Goal: Task Accomplishment & Management: Manage account settings

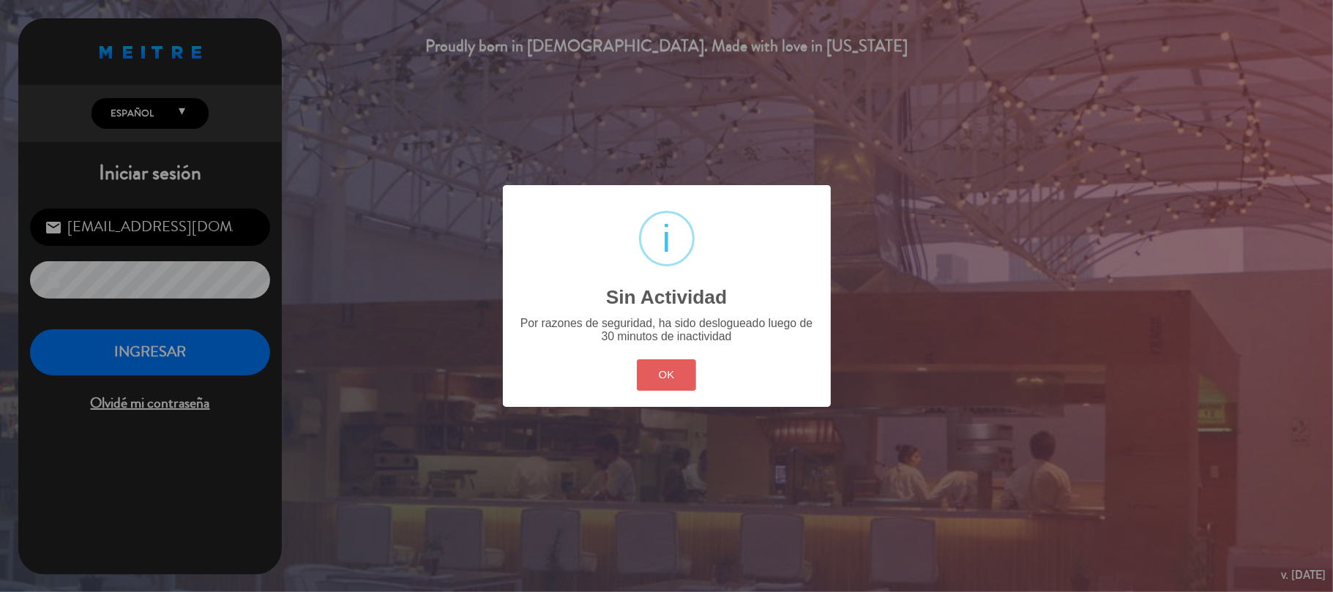
click at [672, 378] on button "OK" at bounding box center [666, 375] width 59 height 31
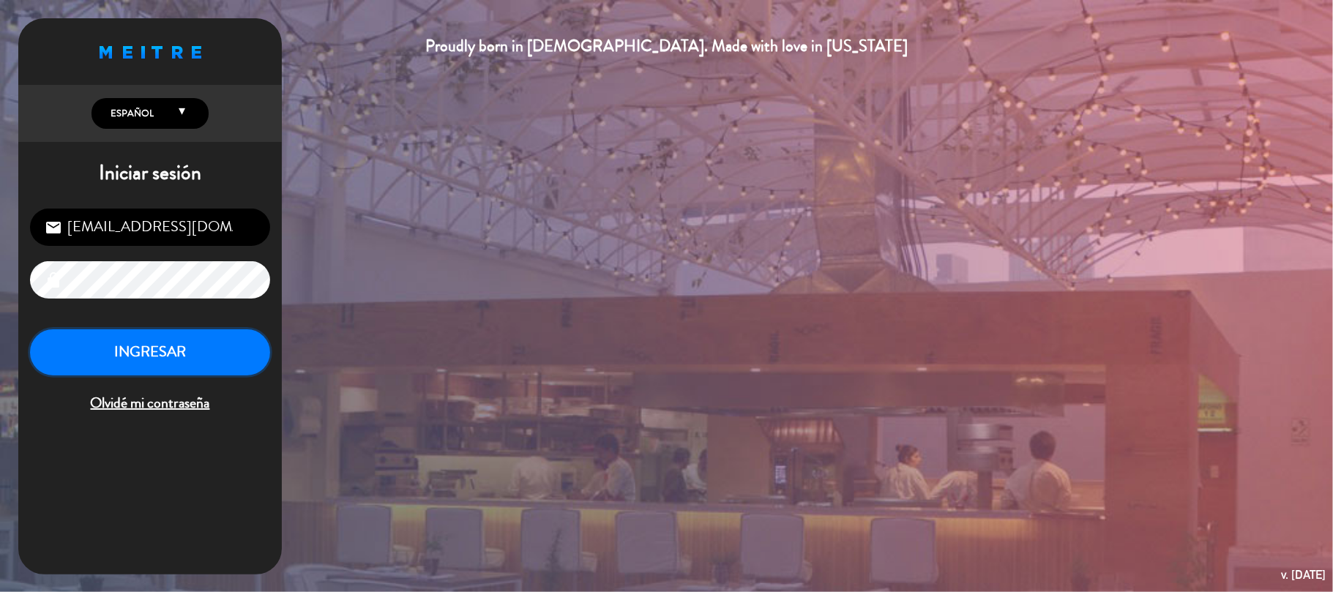
click at [240, 365] on button "INGRESAR" at bounding box center [150, 353] width 240 height 46
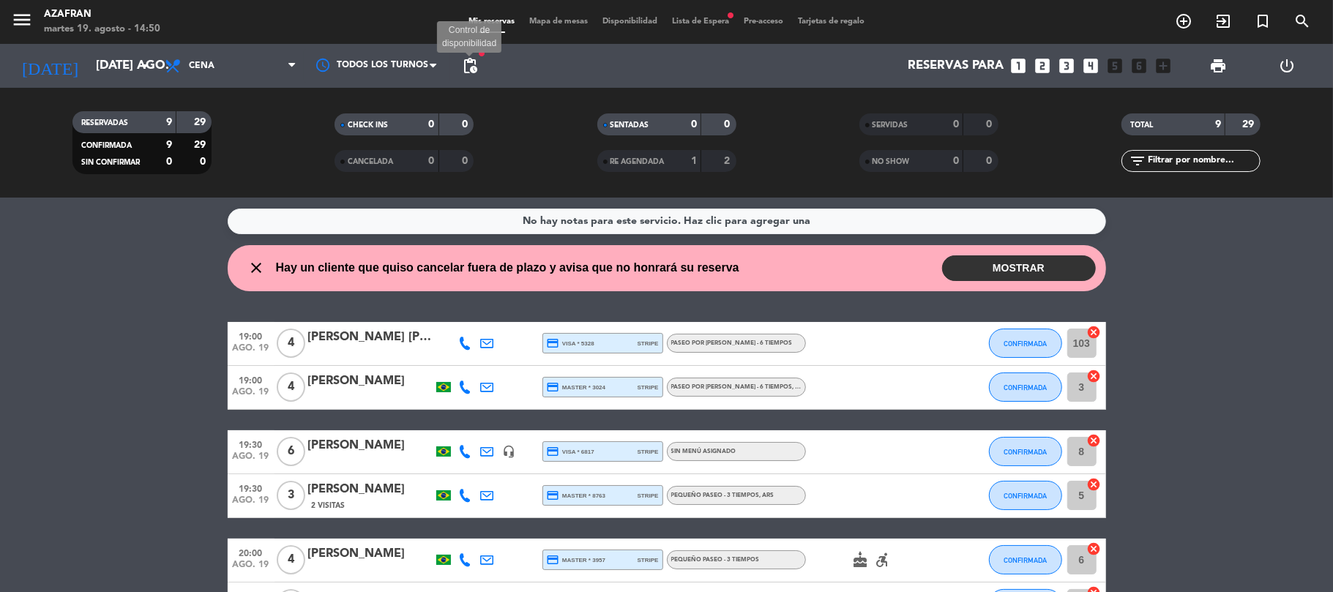
click at [469, 64] on span "pending_actions" at bounding box center [470, 66] width 18 height 18
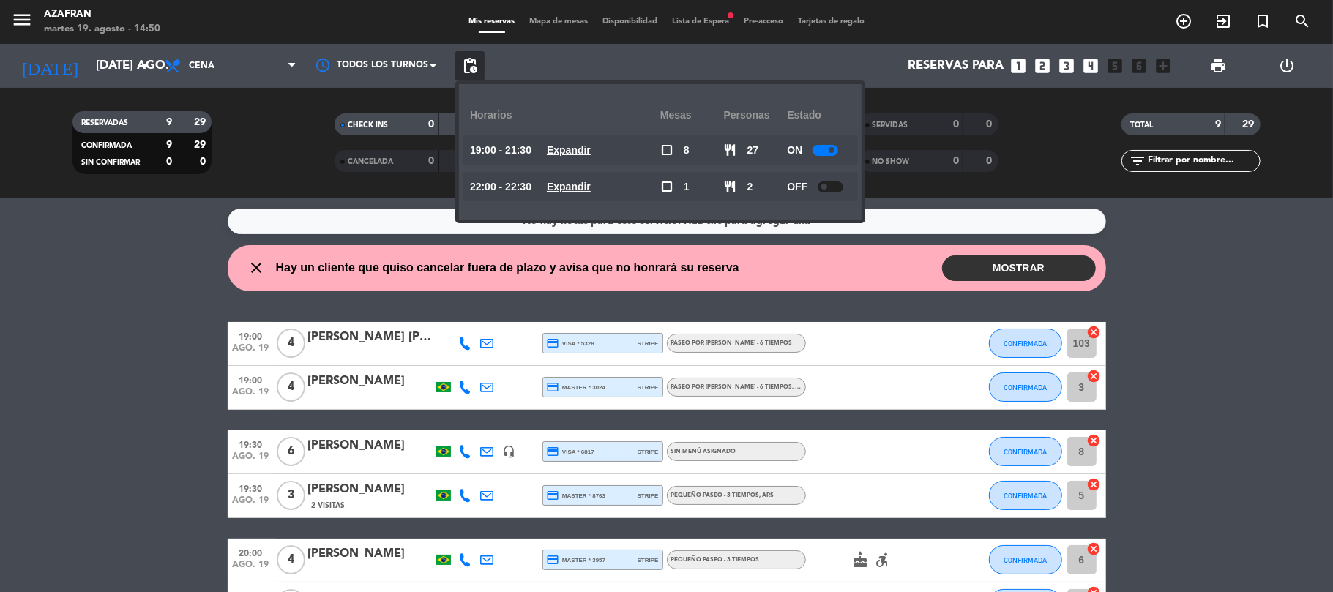
click at [174, 281] on wont-attend-reservations "close Hay un cliente que quiso cancelar fuera de plazo y avisa que no honrará s…" at bounding box center [666, 268] width 1333 height 46
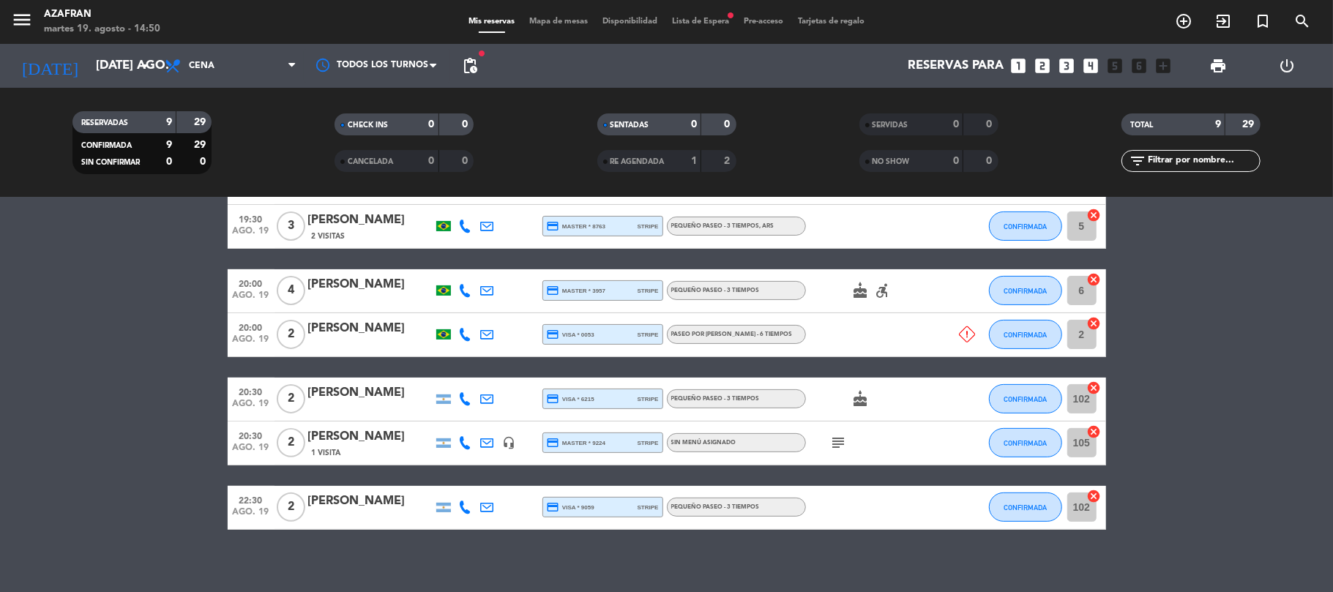
scroll to position [273, 0]
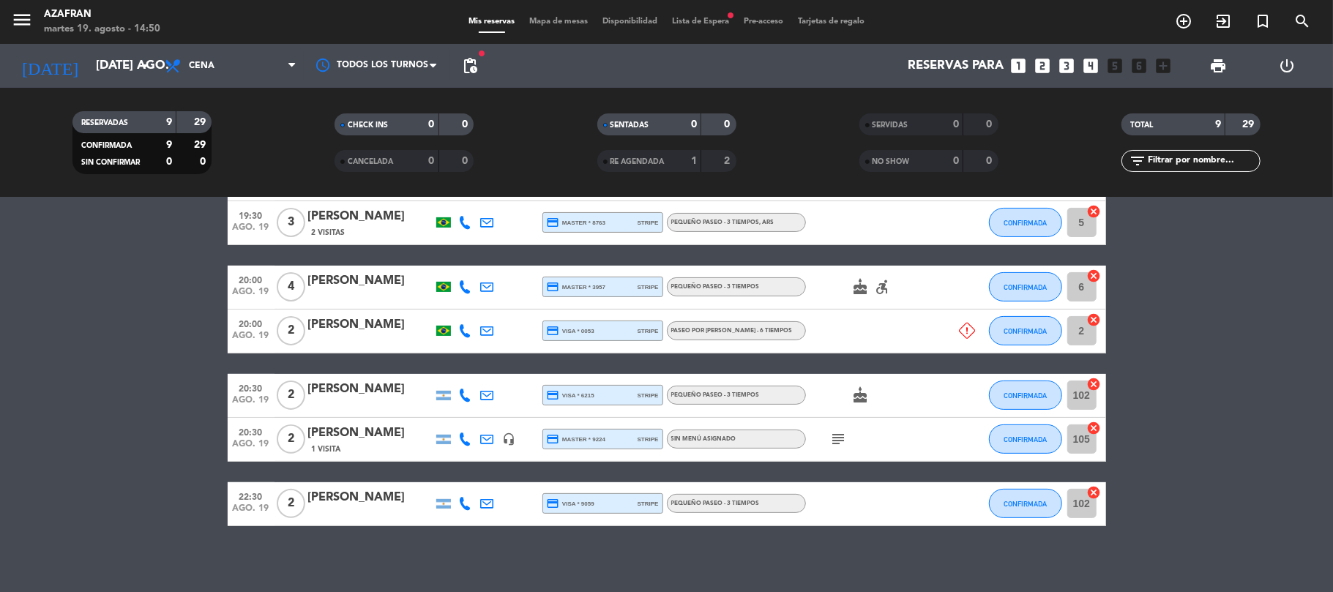
click at [382, 326] on div "[PERSON_NAME]" at bounding box center [370, 325] width 124 height 19
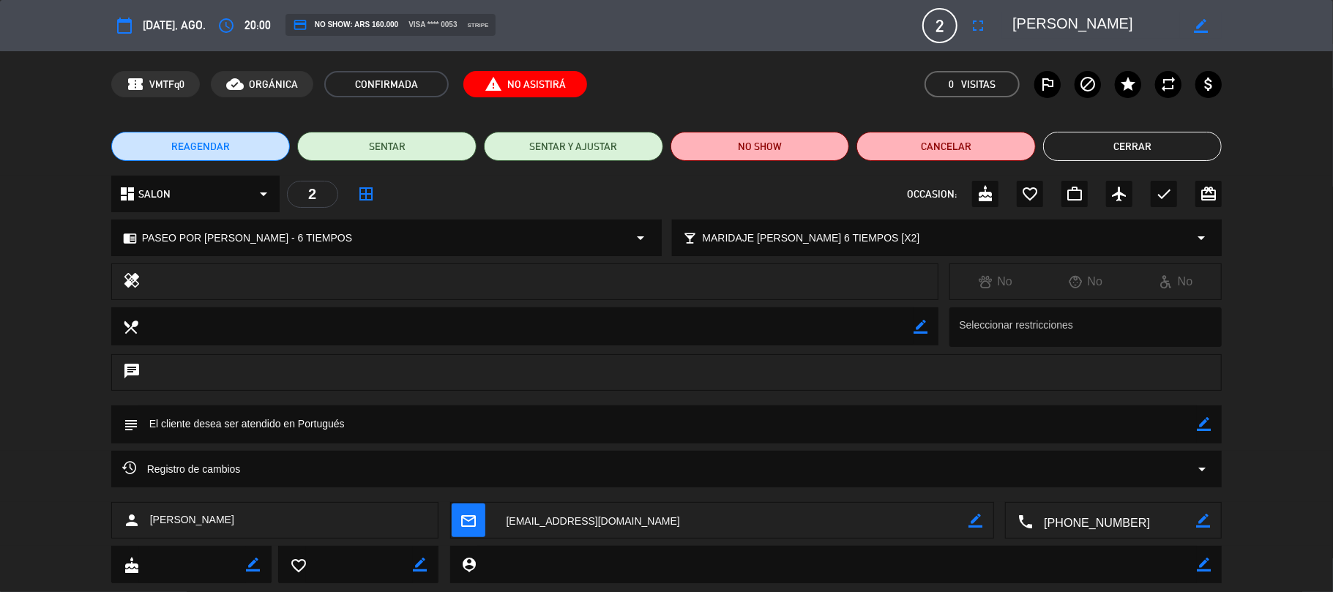
click at [228, 144] on span "REAGENDAR" at bounding box center [200, 146] width 59 height 15
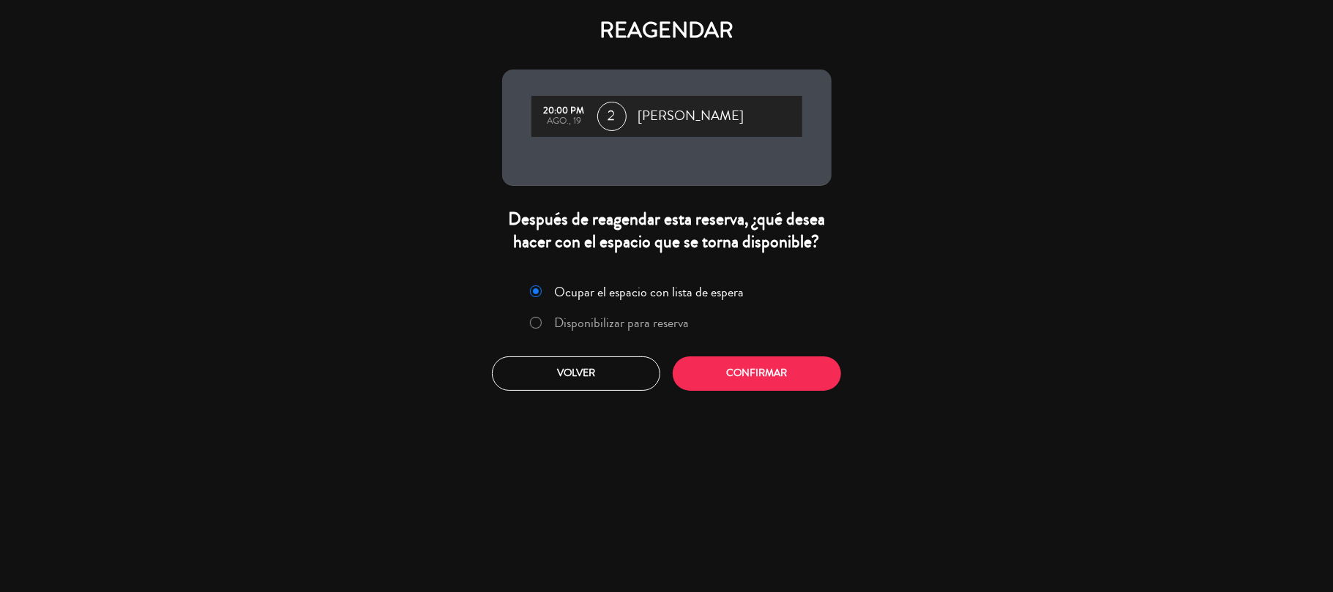
click at [576, 322] on label "Disponibilizar para reserva" at bounding box center [621, 322] width 135 height 13
click at [753, 368] on button "Confirmar" at bounding box center [757, 374] width 168 height 34
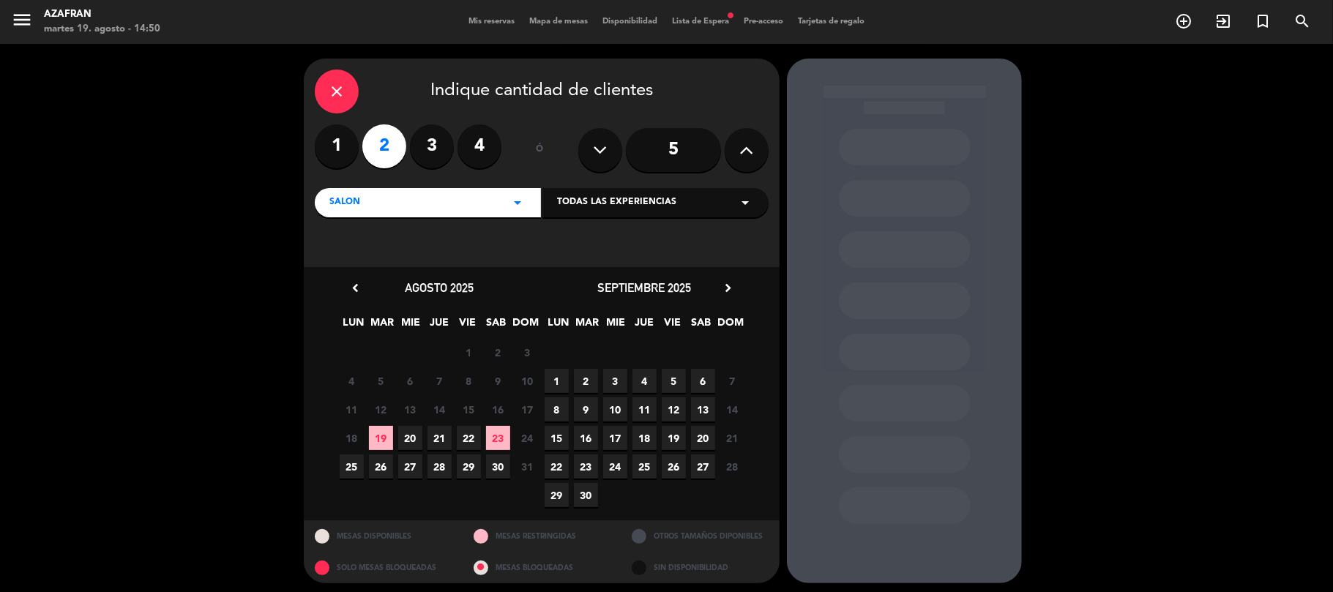
click at [387, 432] on span "19" at bounding box center [381, 438] width 24 height 24
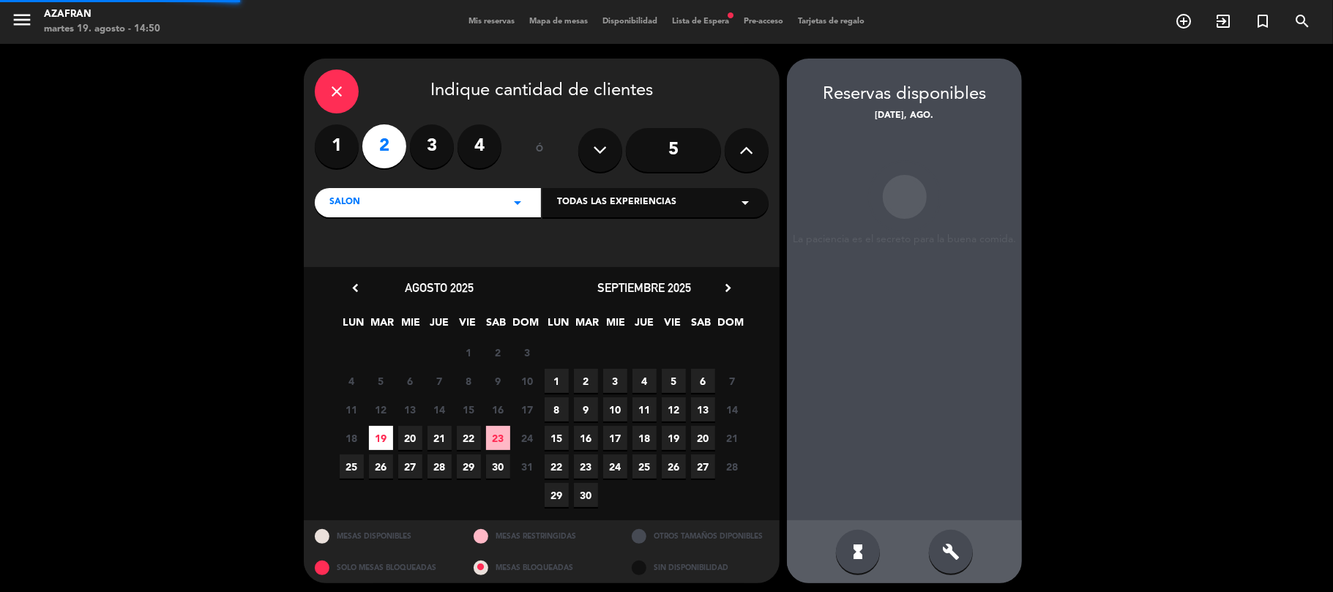
scroll to position [6, 0]
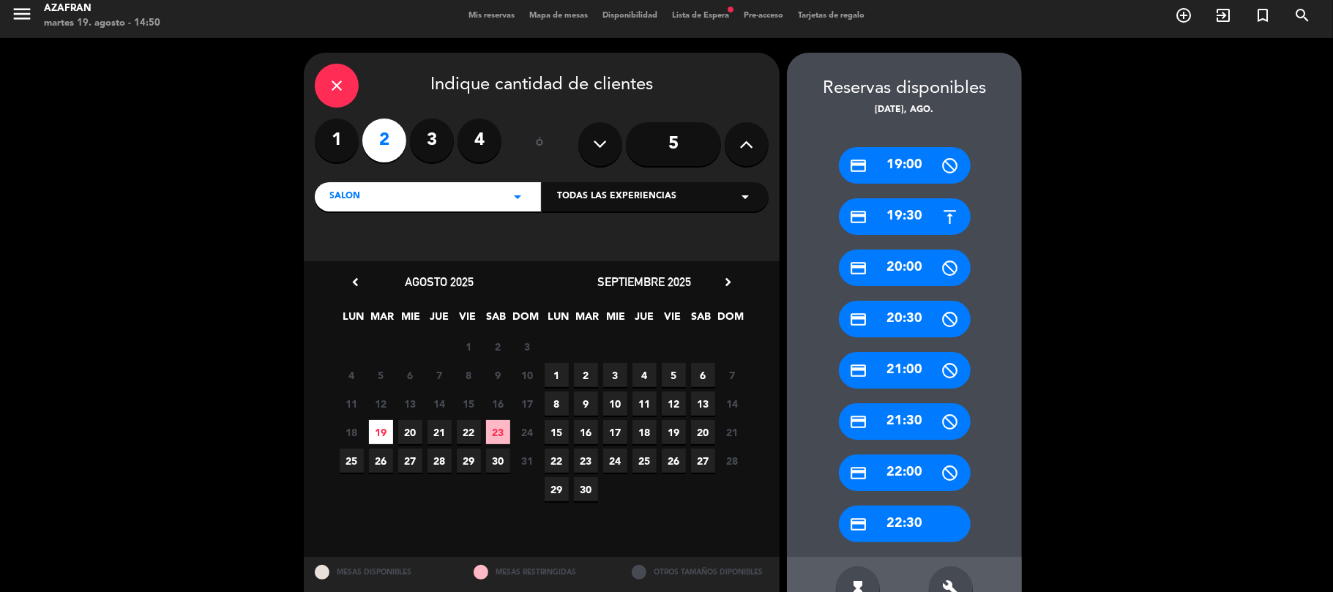
click at [926, 230] on div "credit_card 19:30" at bounding box center [905, 216] width 132 height 37
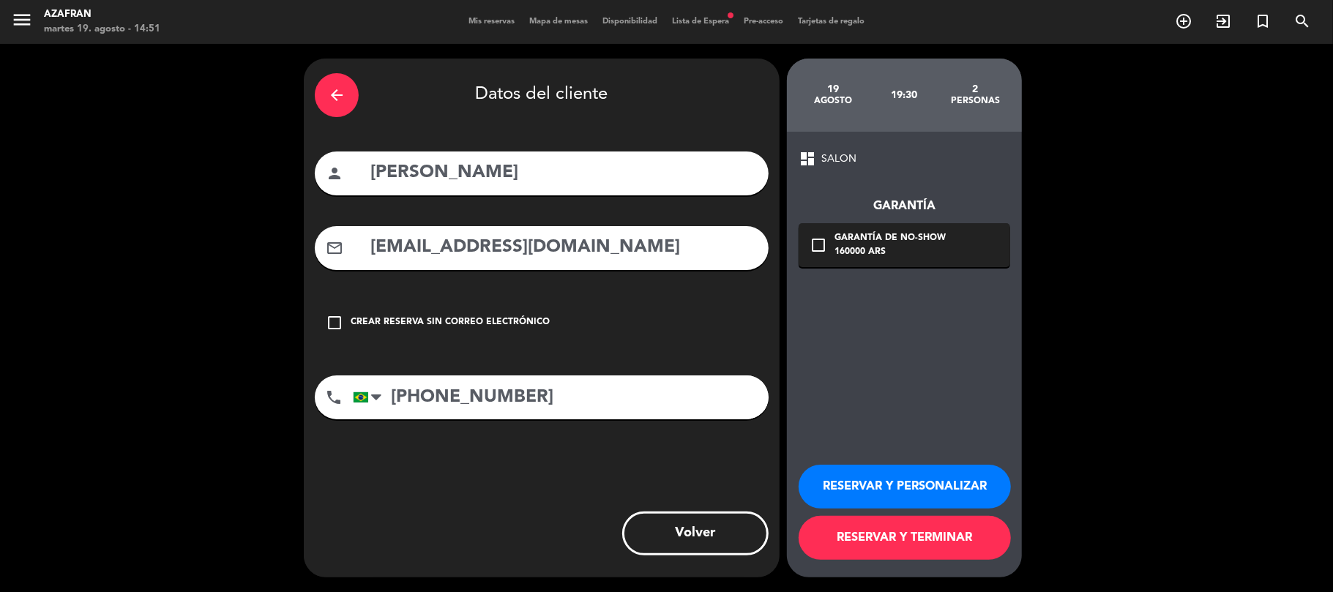
click at [896, 536] on button "RESERVAR Y TERMINAR" at bounding box center [905, 538] width 212 height 44
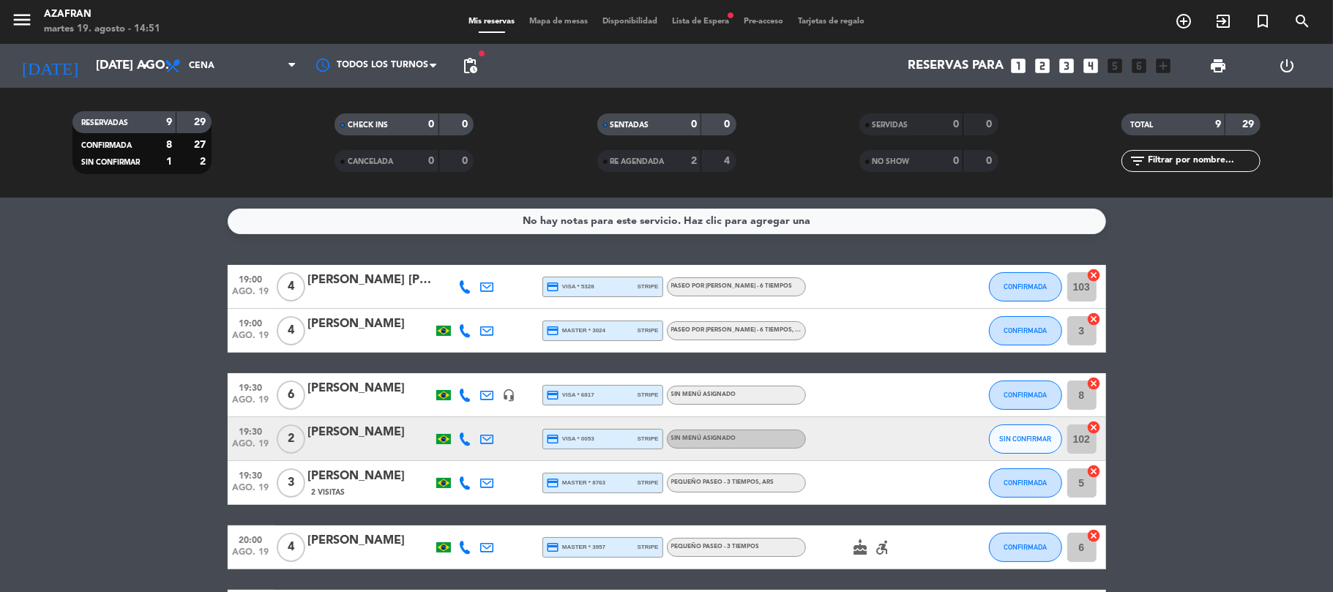
click at [144, 283] on bookings-row "19:00 ago. 19 4 [PERSON_NAME] [PERSON_NAME] (2 MESAS - SEM BOLO - 6 crianças) c…" at bounding box center [666, 503] width 1333 height 477
